Goal: Use online tool/utility: Utilize a website feature to perform a specific function

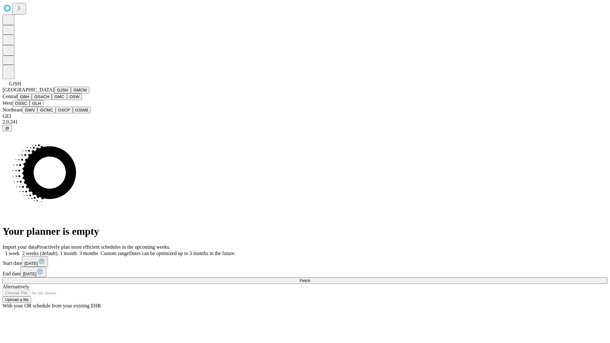
click at [54, 93] on button "GJSH" at bounding box center [62, 90] width 17 height 7
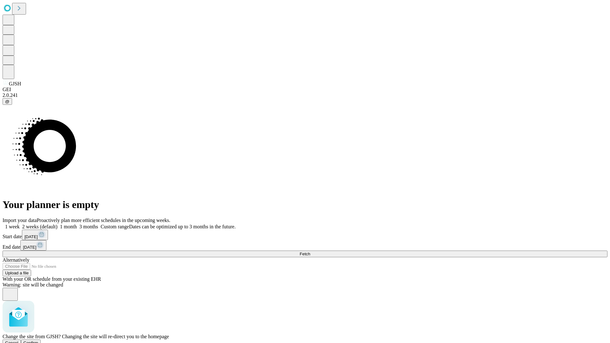
click at [38, 341] on span "Confirm" at bounding box center [31, 343] width 15 height 5
click at [58, 224] on label "2 weeks (default)" at bounding box center [39, 226] width 38 height 5
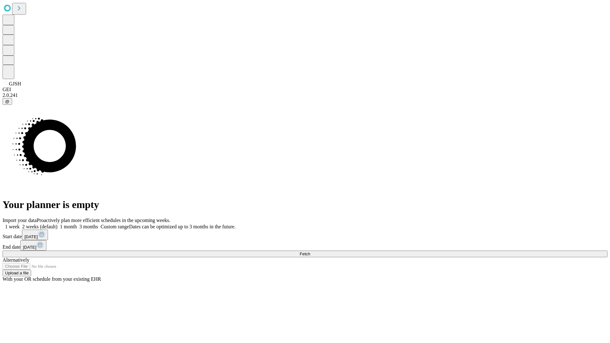
click at [310, 252] on span "Fetch" at bounding box center [305, 254] width 10 height 5
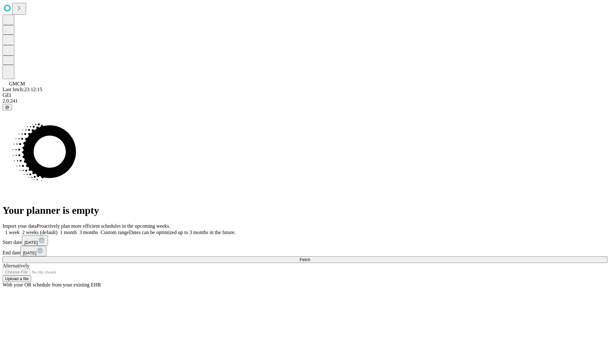
click at [58, 230] on label "2 weeks (default)" at bounding box center [39, 232] width 38 height 5
click at [310, 257] on span "Fetch" at bounding box center [305, 259] width 10 height 5
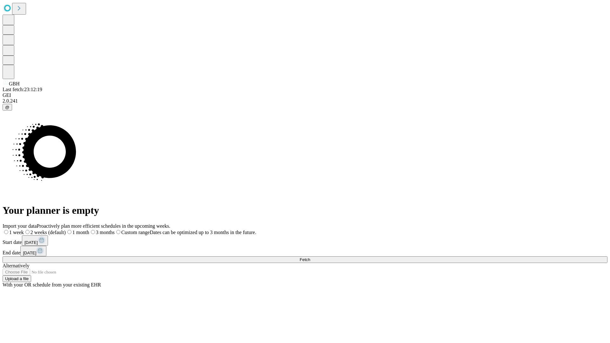
click at [310, 257] on span "Fetch" at bounding box center [305, 259] width 10 height 5
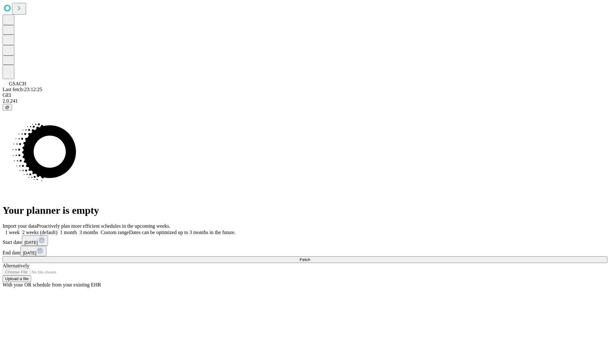
click at [58, 230] on label "2 weeks (default)" at bounding box center [39, 232] width 38 height 5
click at [310, 257] on span "Fetch" at bounding box center [305, 259] width 10 height 5
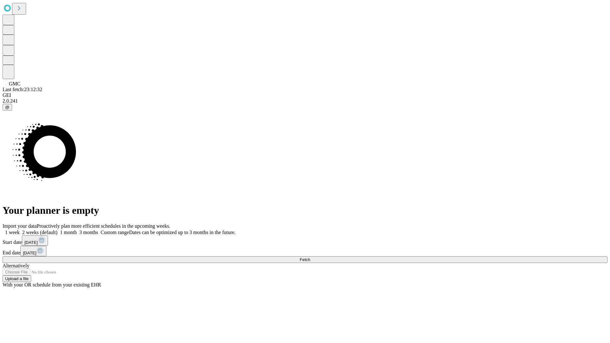
click at [58, 230] on label "2 weeks (default)" at bounding box center [39, 232] width 38 height 5
click at [310, 257] on span "Fetch" at bounding box center [305, 259] width 10 height 5
click at [58, 230] on label "2 weeks (default)" at bounding box center [39, 232] width 38 height 5
click at [310, 257] on span "Fetch" at bounding box center [305, 259] width 10 height 5
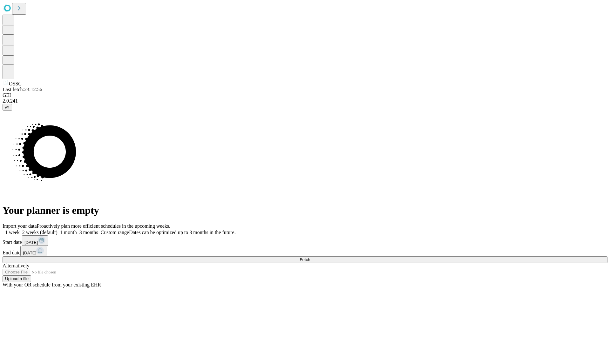
click at [58, 230] on label "2 weeks (default)" at bounding box center [39, 232] width 38 height 5
click at [310, 257] on span "Fetch" at bounding box center [305, 259] width 10 height 5
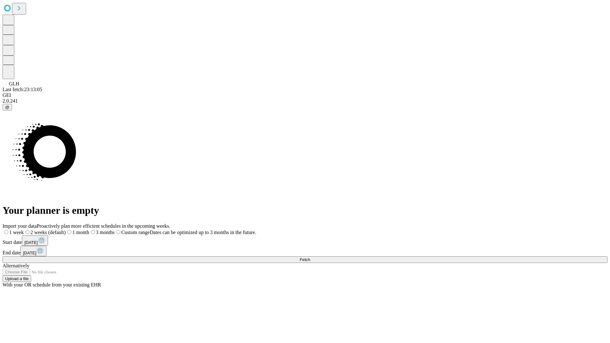
click at [66, 230] on label "2 weeks (default)" at bounding box center [45, 232] width 42 height 5
click at [310, 257] on span "Fetch" at bounding box center [305, 259] width 10 height 5
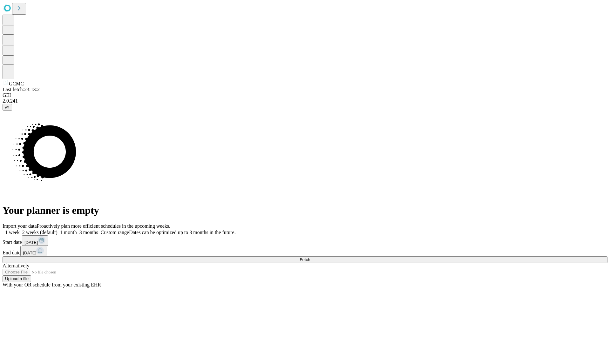
click at [310, 257] on span "Fetch" at bounding box center [305, 259] width 10 height 5
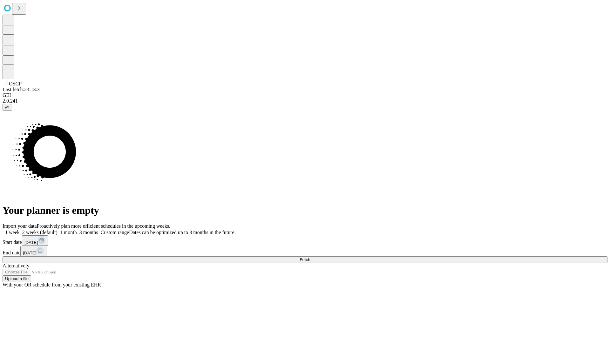
click at [58, 230] on label "2 weeks (default)" at bounding box center [39, 232] width 38 height 5
click at [310, 257] on span "Fetch" at bounding box center [305, 259] width 10 height 5
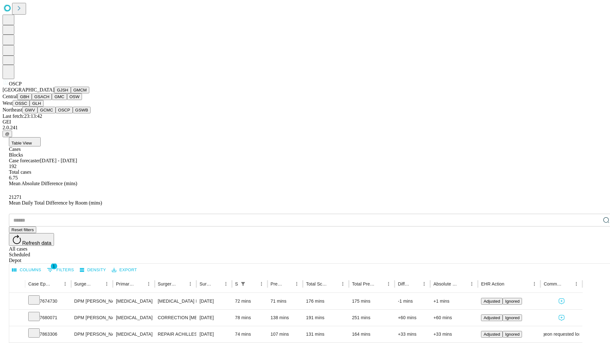
click at [73, 113] on button "GSWB" at bounding box center [82, 110] width 18 height 7
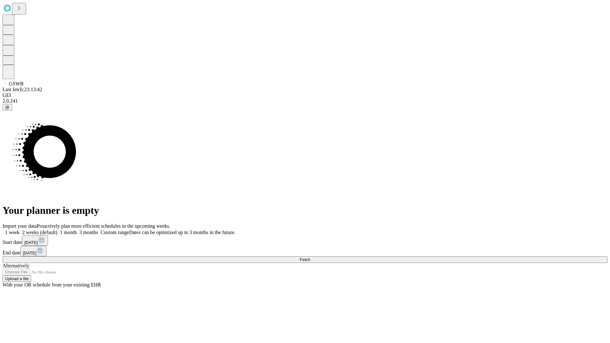
click at [58, 230] on label "2 weeks (default)" at bounding box center [39, 232] width 38 height 5
click at [310, 257] on span "Fetch" at bounding box center [305, 259] width 10 height 5
